Goal: Task Accomplishment & Management: Manage account settings

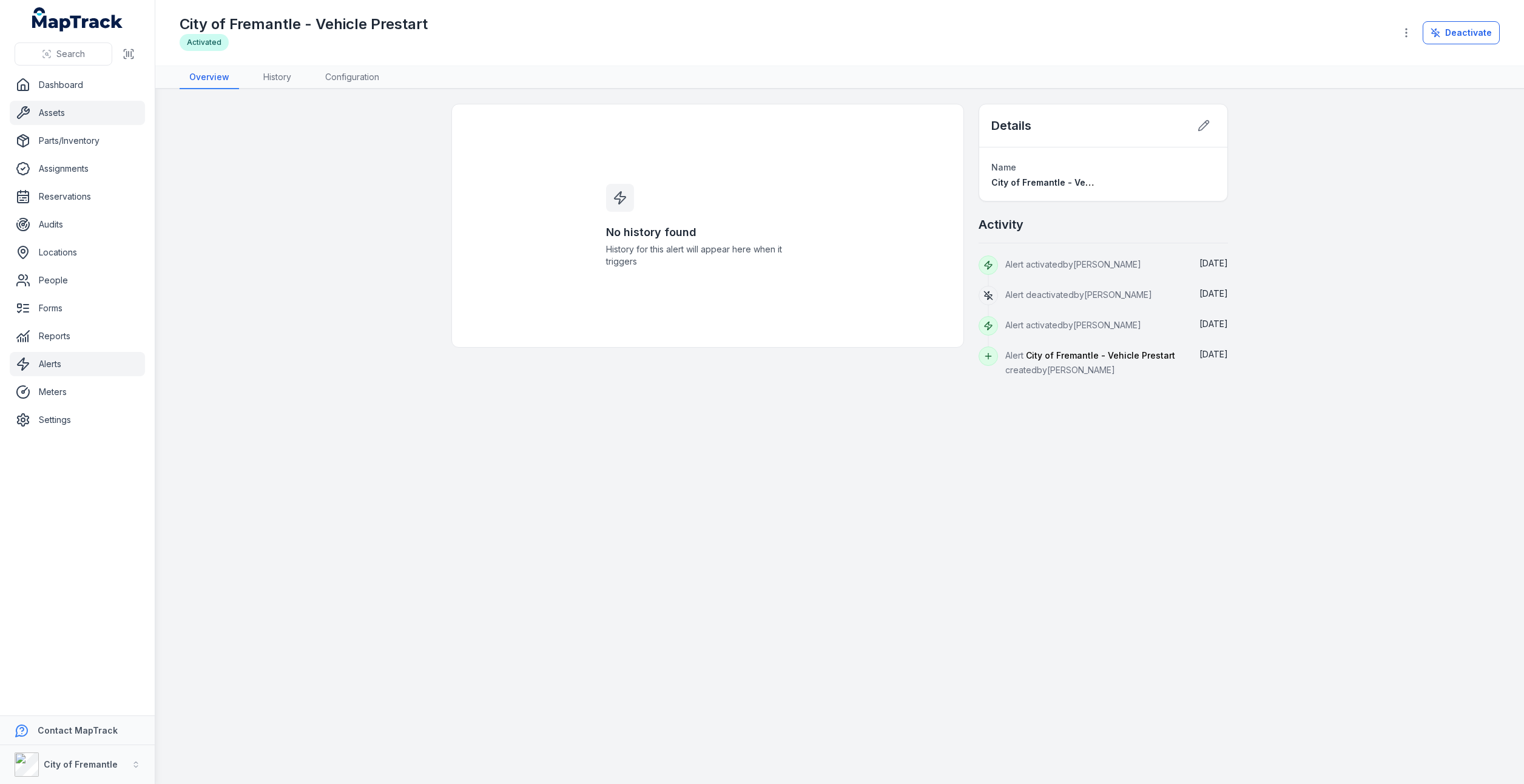
click at [65, 115] on link "Assets" at bounding box center [77, 112] width 136 height 24
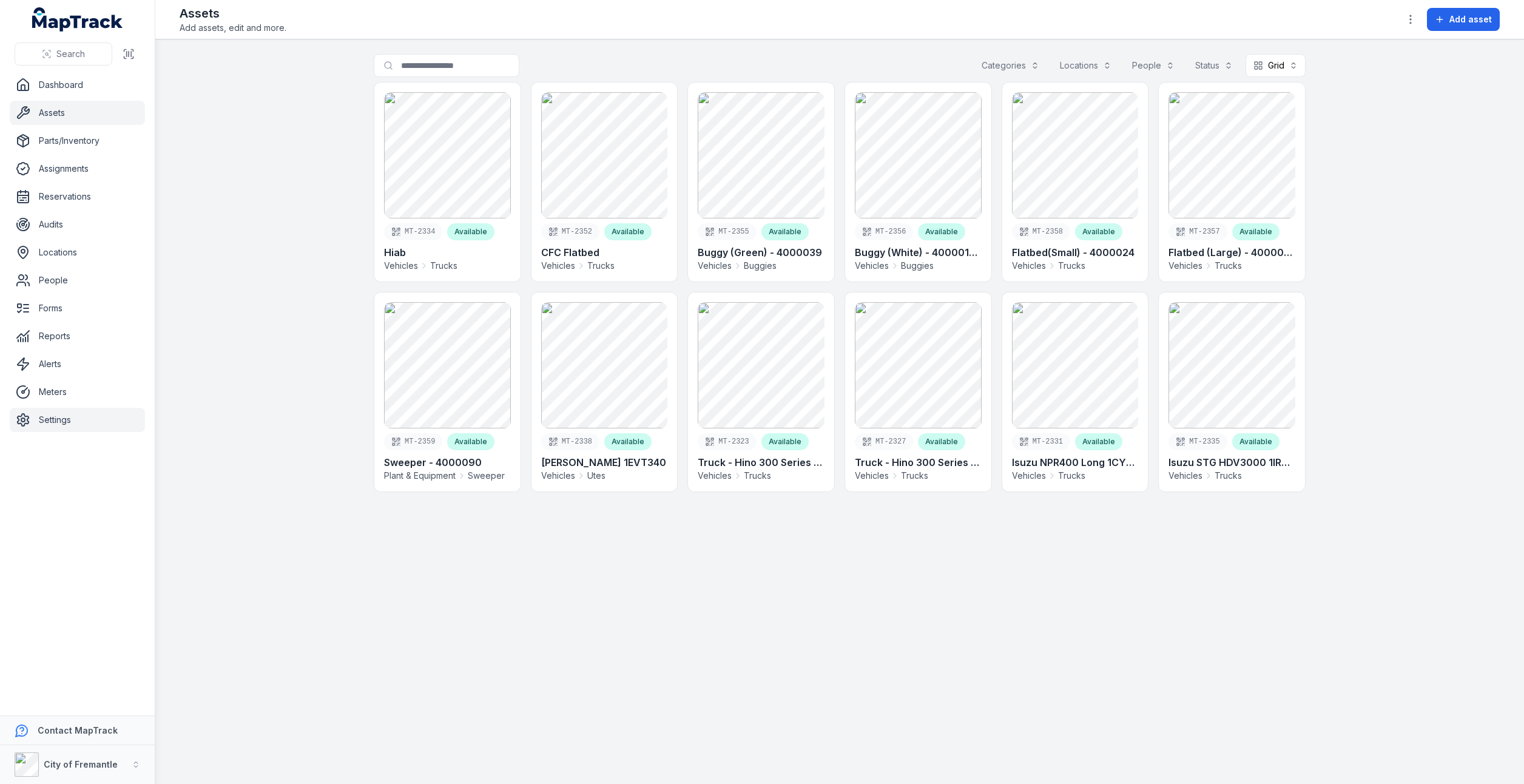
click at [48, 417] on link "Settings" at bounding box center [77, 419] width 136 height 24
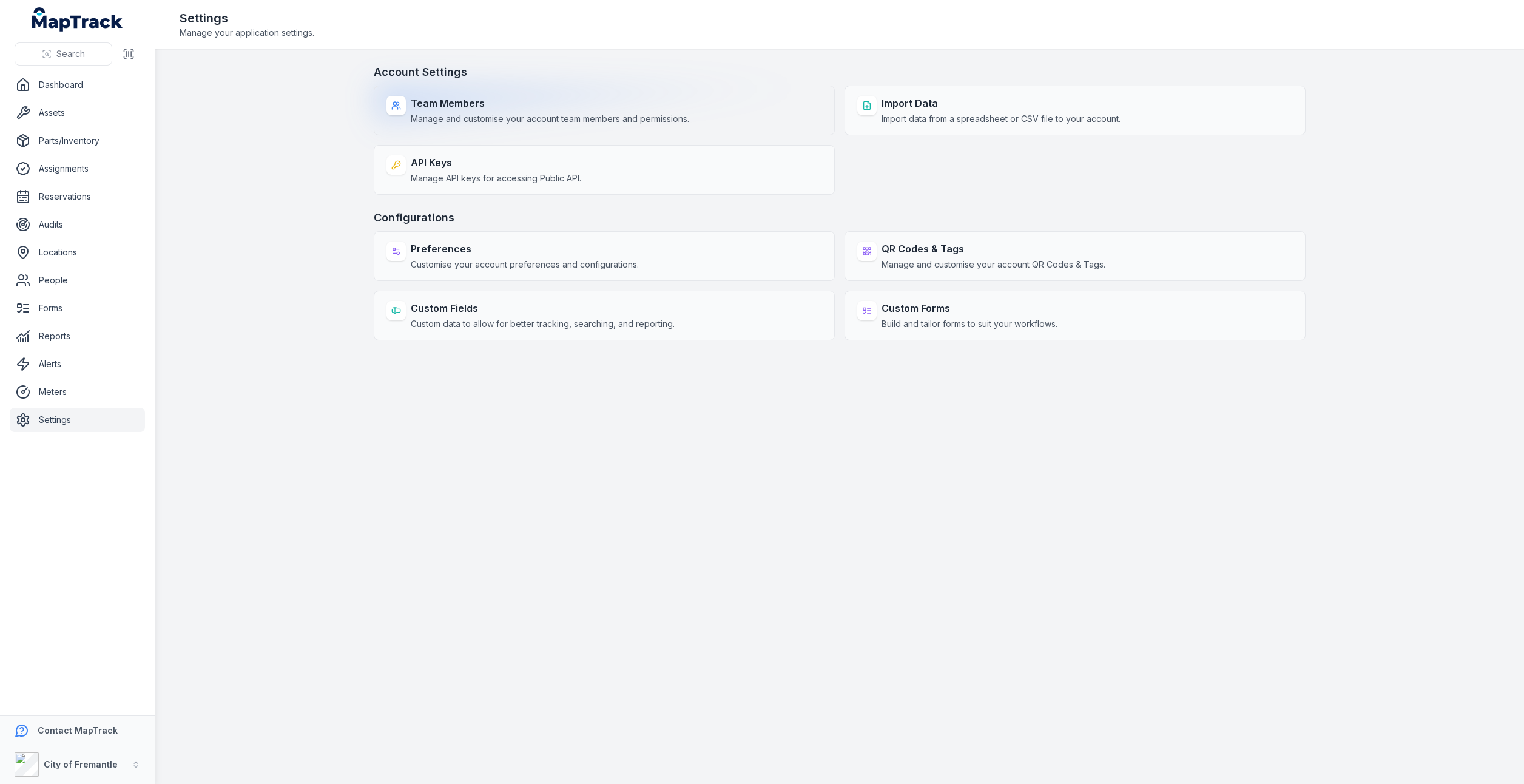
click at [487, 110] on div "Team Members Manage and customise your account team members and permissions." at bounding box center [550, 110] width 278 height 29
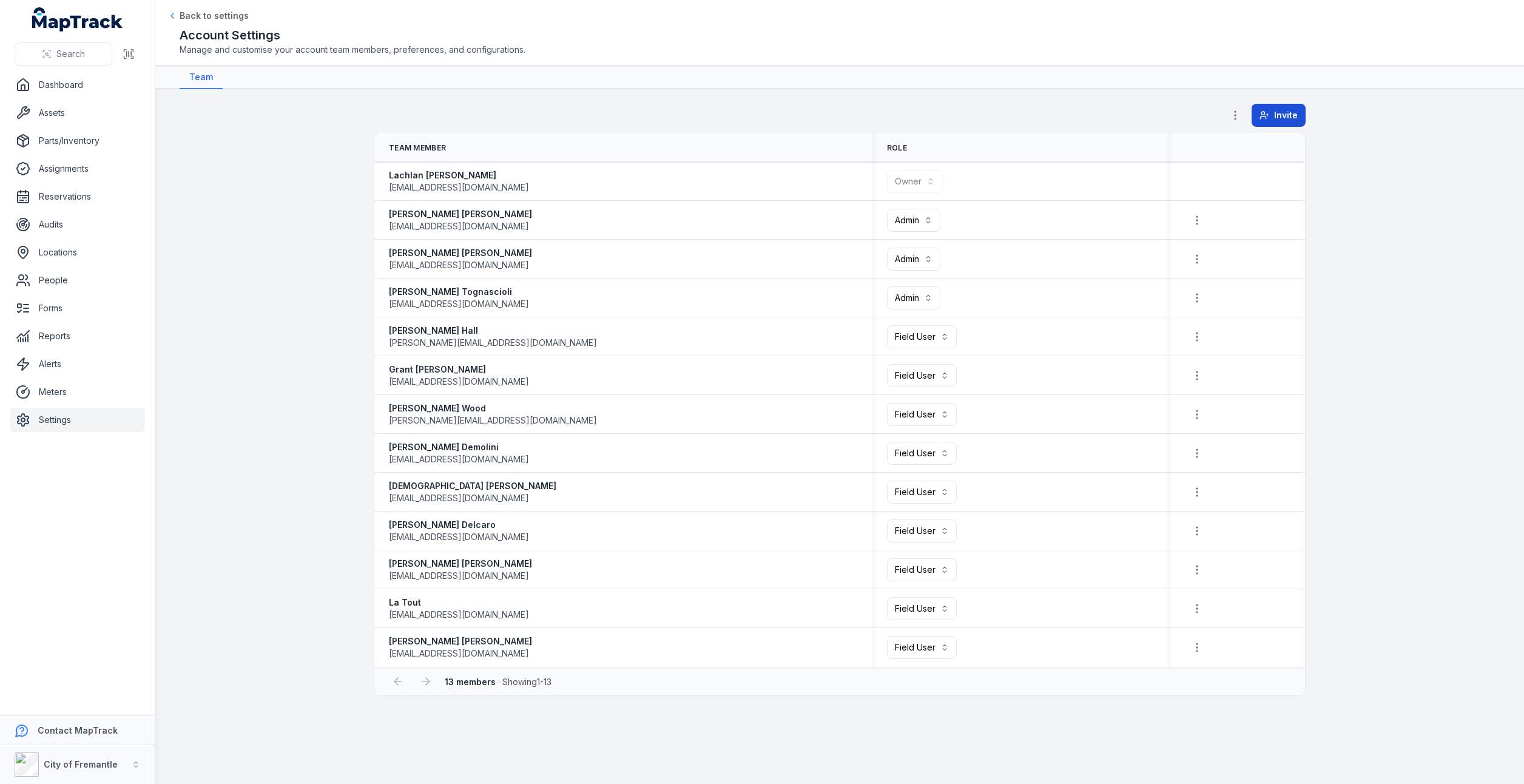
click at [1273, 110] on button "Invite" at bounding box center [1278, 115] width 54 height 23
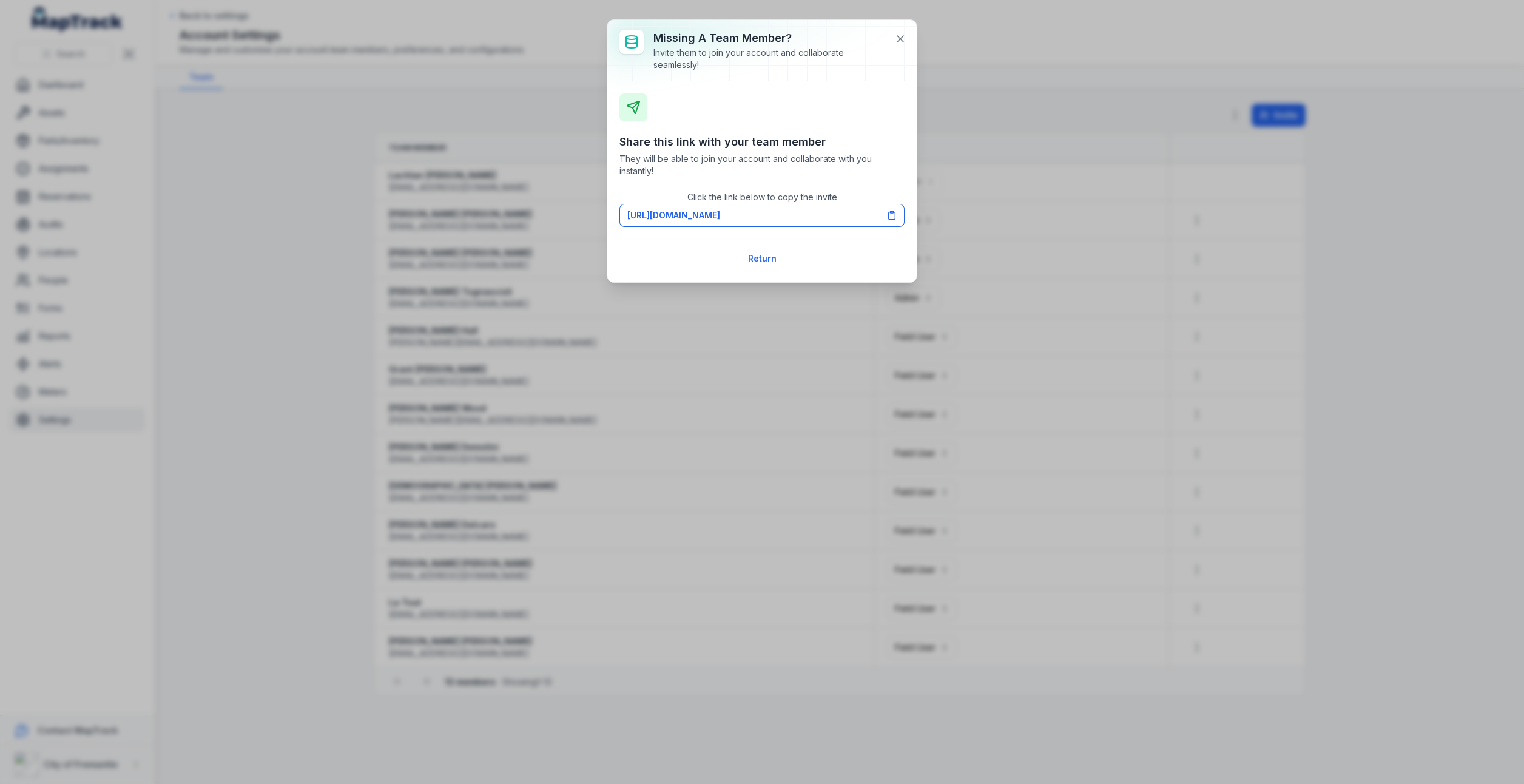
click at [630, 110] on icon at bounding box center [633, 107] width 14 height 14
click at [720, 211] on span "[URL][DOMAIN_NAME]" at bounding box center [673, 216] width 92 height 13
click at [899, 37] on icon at bounding box center [900, 39] width 6 height 6
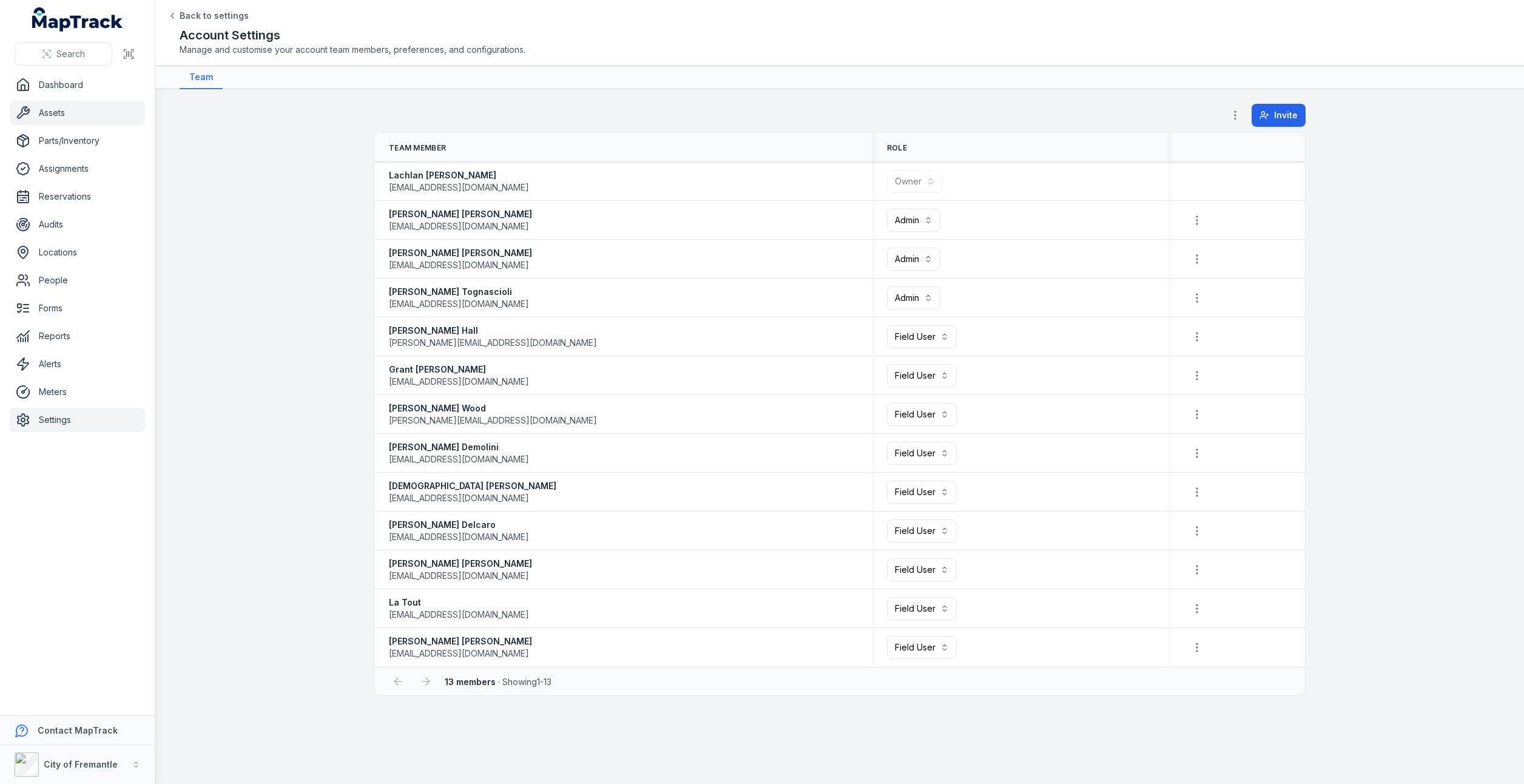
click at [42, 113] on link "Assets" at bounding box center [77, 112] width 136 height 24
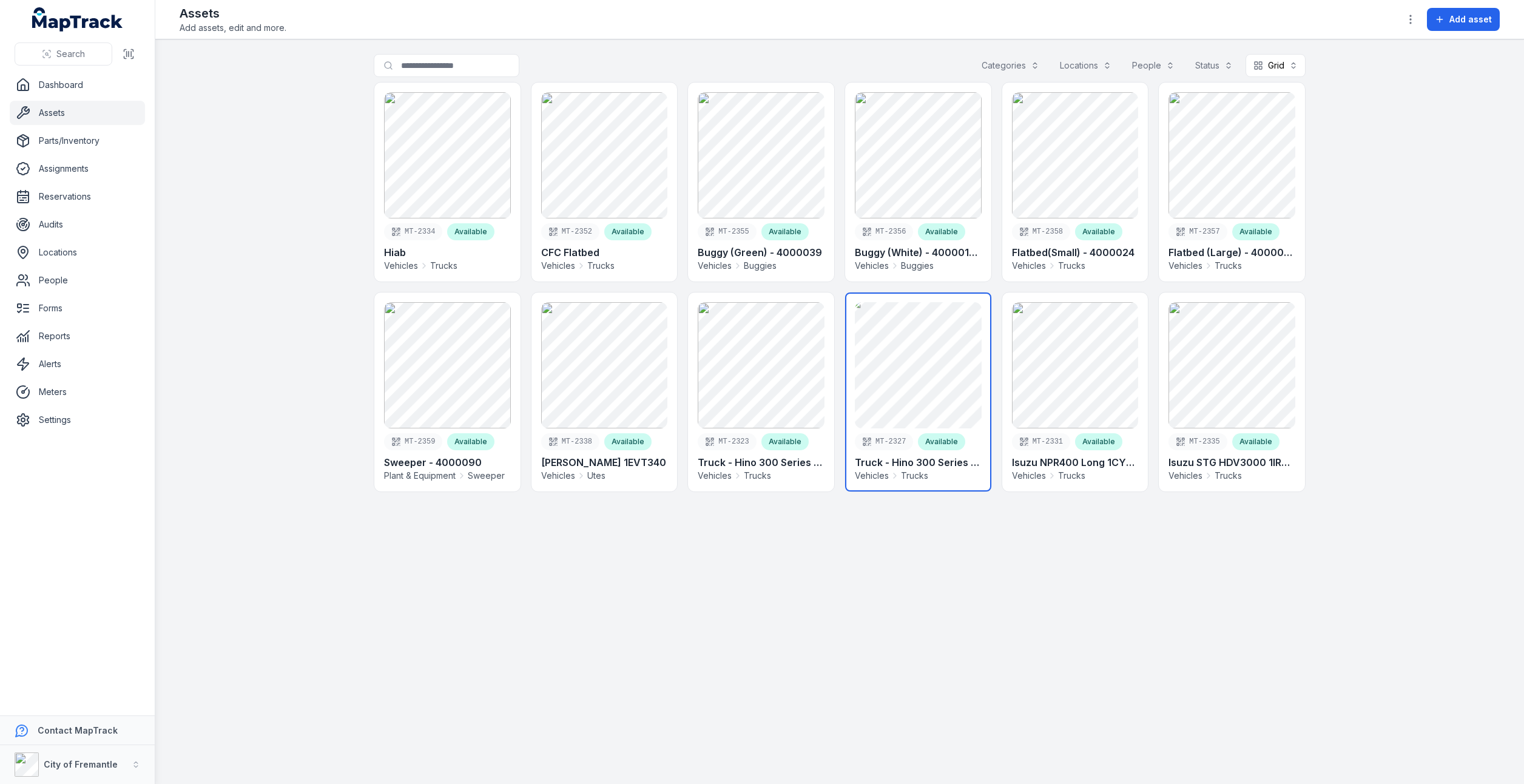
click at [918, 371] on link at bounding box center [918, 392] width 146 height 199
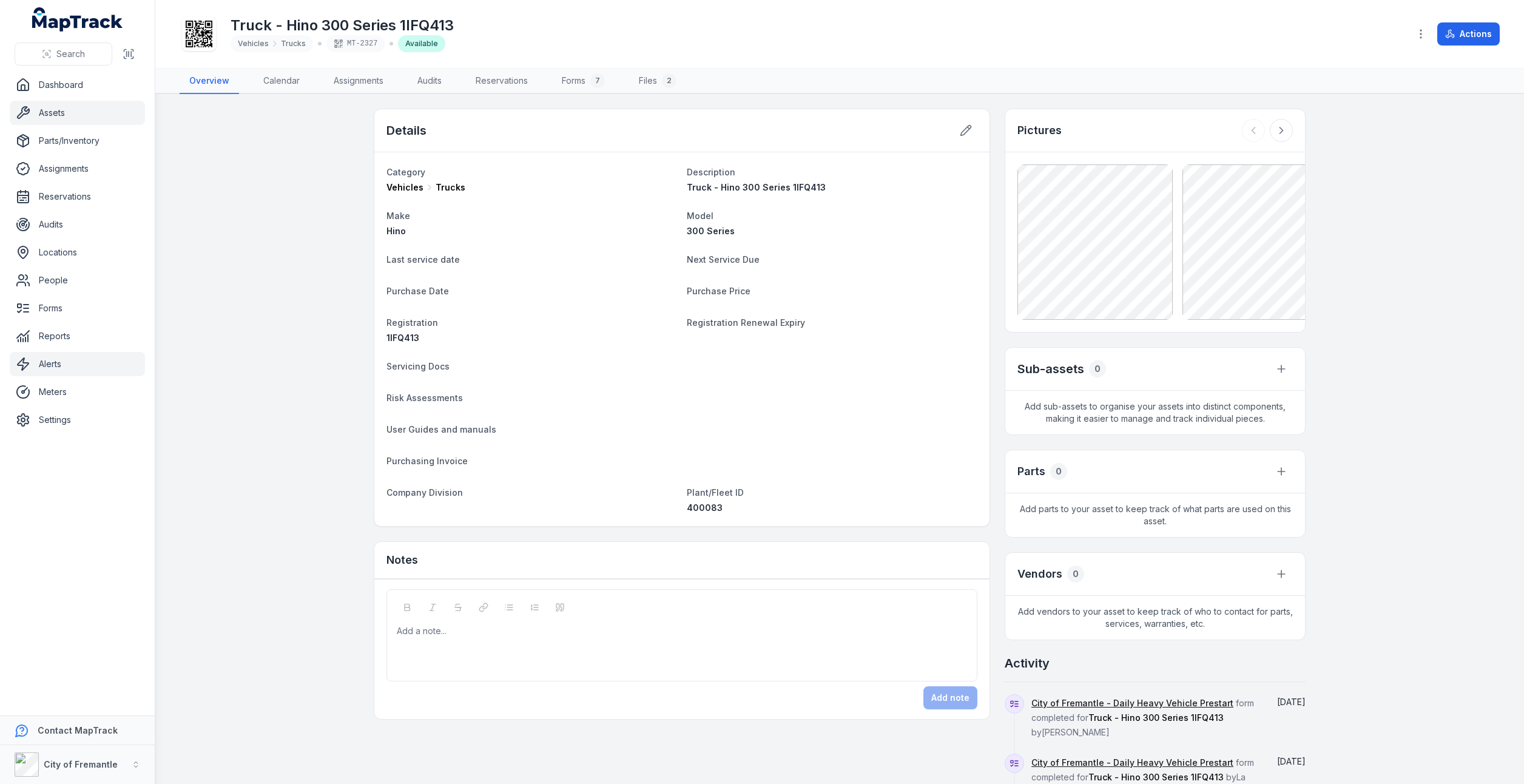
click at [44, 371] on link "Alerts" at bounding box center [77, 364] width 136 height 24
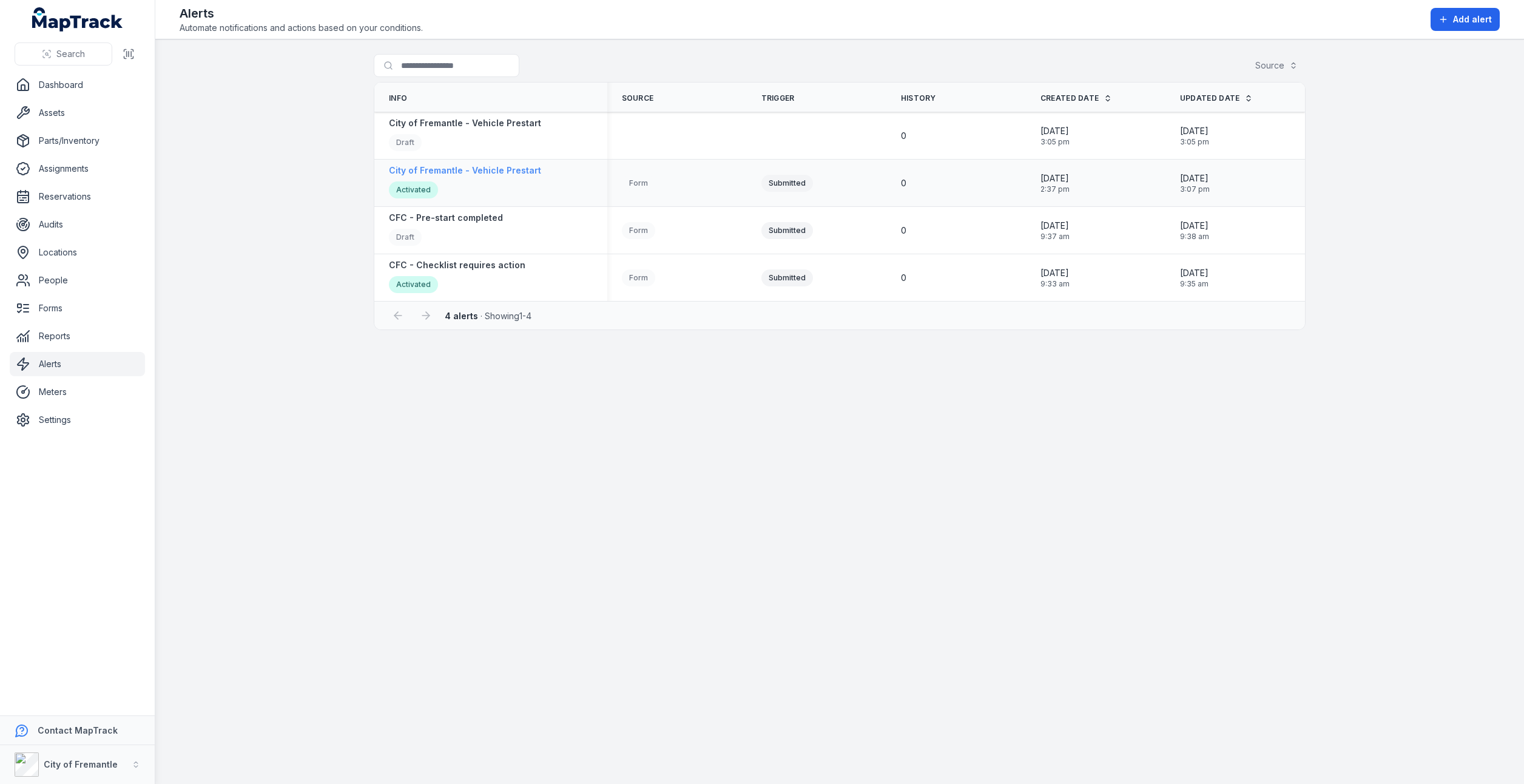
click at [512, 191] on div "Activated" at bounding box center [465, 191] width 153 height 20
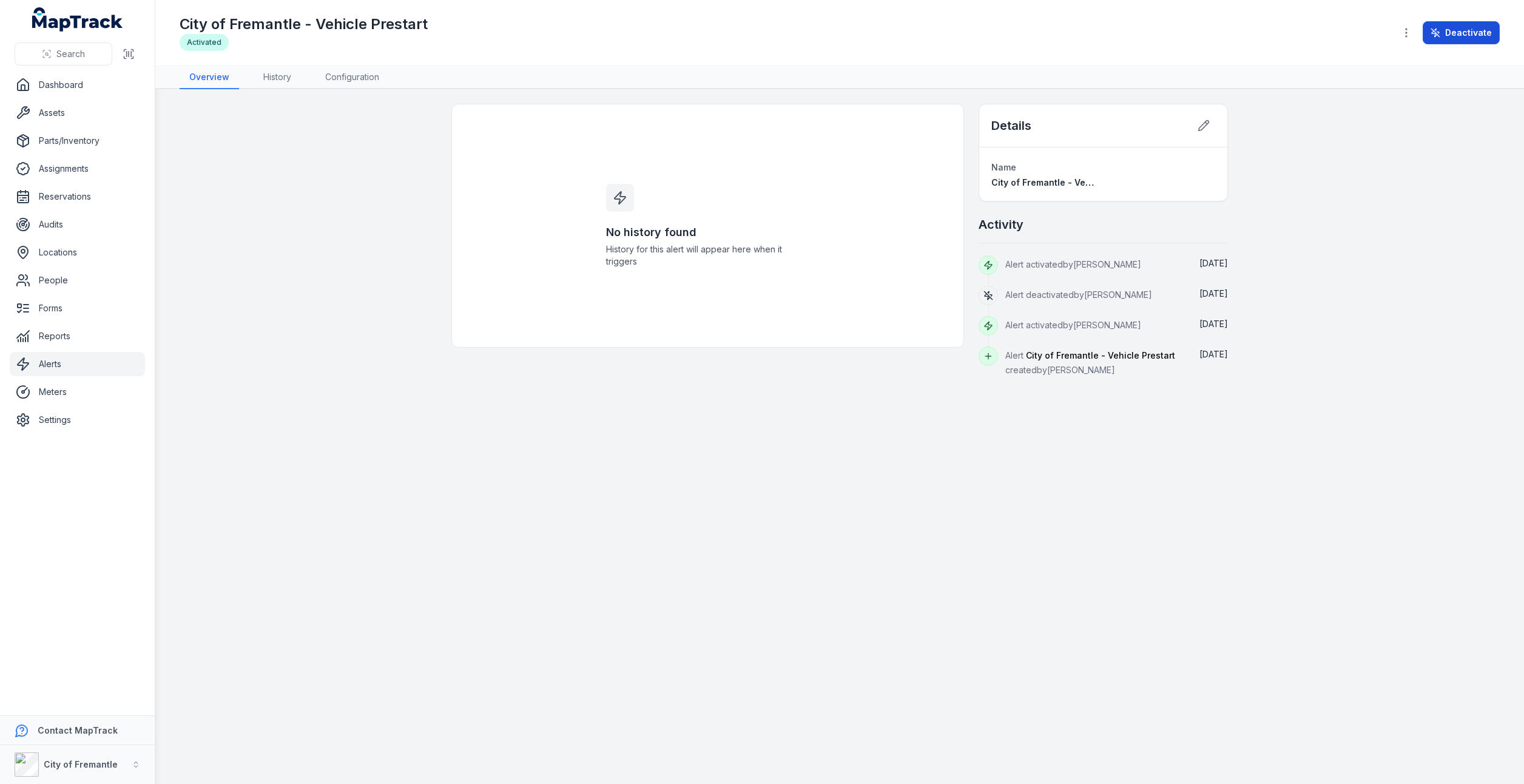
click at [1453, 34] on button "Deactivate" at bounding box center [1461, 33] width 77 height 23
